Goal: Task Accomplishment & Management: Use online tool/utility

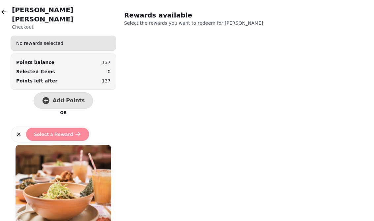
click at [5, 8] on button "button" at bounding box center [3, 11] width 13 height 13
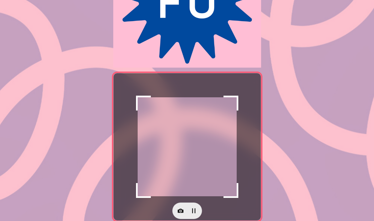
scroll to position [117, 0]
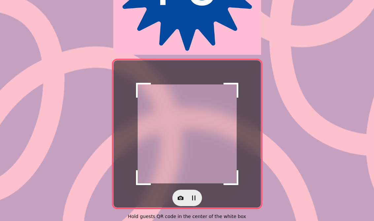
click at [180, 197] on icon "button" at bounding box center [181, 198] width 6 height 4
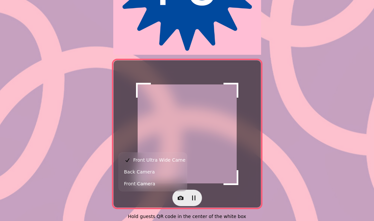
click at [162, 172] on button "Back Camera" at bounding box center [152, 172] width 65 height 12
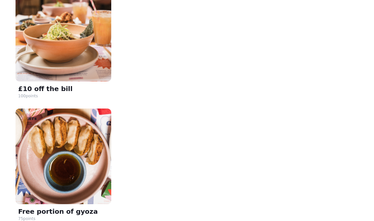
scroll to position [139, 0]
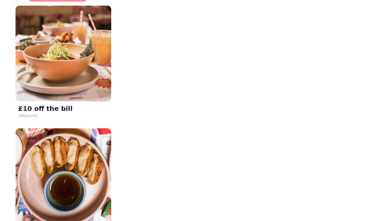
click at [70, 50] on img at bounding box center [64, 54] width 96 height 96
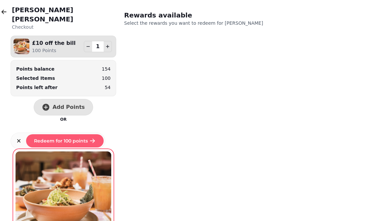
scroll to position [0, 0]
click at [67, 139] on span "Redeem for 100 points" at bounding box center [61, 141] width 54 height 5
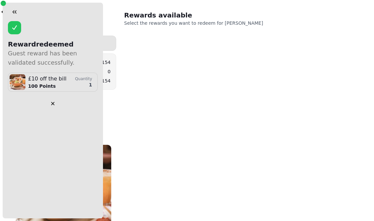
click at [172, 91] on div "Reward redeemed Guest reward has been validated successfully. £10 off the bill …" at bounding box center [187, 110] width 374 height 221
click at [16, 13] on icon "button" at bounding box center [14, 12] width 7 height 7
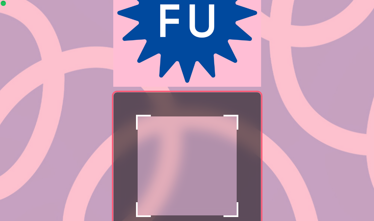
scroll to position [119, 0]
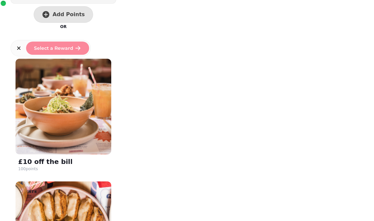
scroll to position [82, 0]
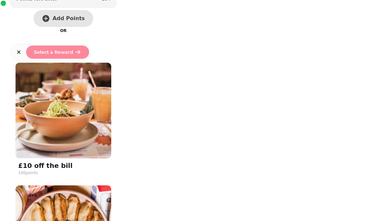
click at [61, 16] on span "Add Points" at bounding box center [68, 18] width 32 height 5
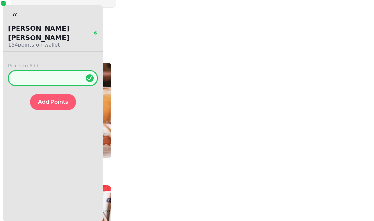
click at [54, 70] on input "*" at bounding box center [53, 78] width 90 height 16
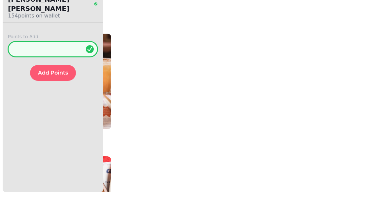
type input "***"
click at [53, 99] on span "Add Points" at bounding box center [53, 101] width 30 height 5
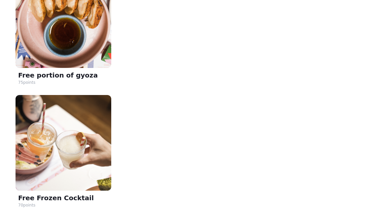
scroll to position [295, 0]
